Goal: Task Accomplishment & Management: Manage account settings

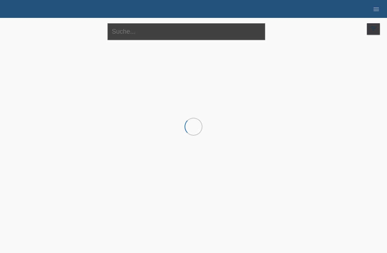
click at [155, 32] on input "text" at bounding box center [185, 31] width 157 height 17
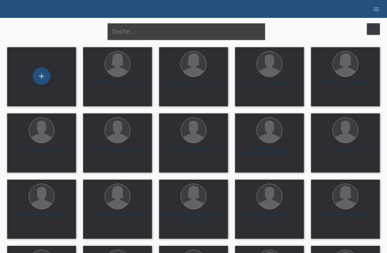
click at [152, 29] on input "text" at bounding box center [185, 31] width 157 height 17
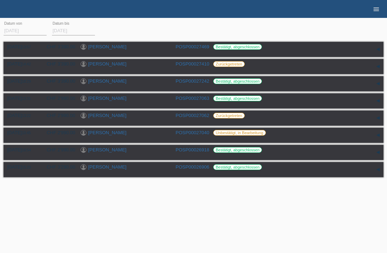
click at [376, 9] on icon "menu" at bounding box center [375, 9] width 7 height 7
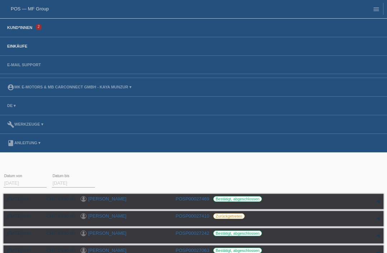
click at [17, 30] on link "Kund*innen" at bounding box center [20, 27] width 32 height 4
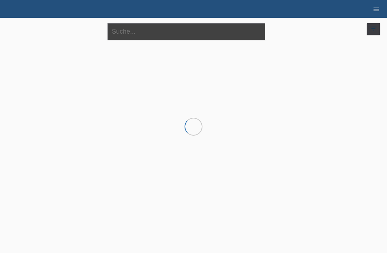
click at [200, 34] on input "text" at bounding box center [185, 31] width 157 height 17
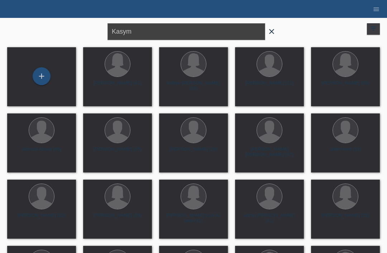
type input "Kasym"
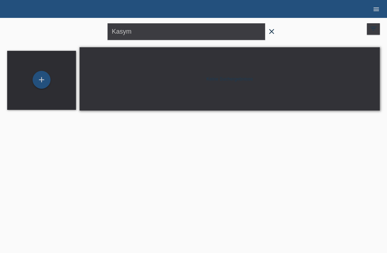
click at [377, 9] on icon "menu" at bounding box center [375, 9] width 7 height 7
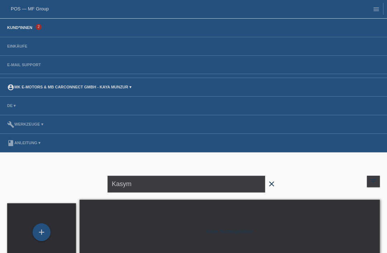
click at [124, 89] on link "account_circle MK E-MOTORS & MB CarConnect GmbH - Kaya Munzur ▾" at bounding box center [69, 87] width 131 height 4
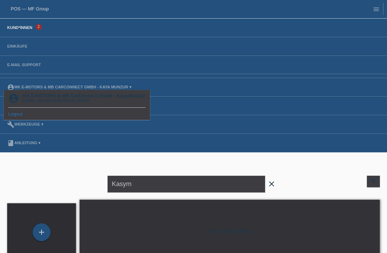
click at [16, 116] on link "Logout" at bounding box center [15, 113] width 14 height 5
